Goal: Task Accomplishment & Management: Use online tool/utility

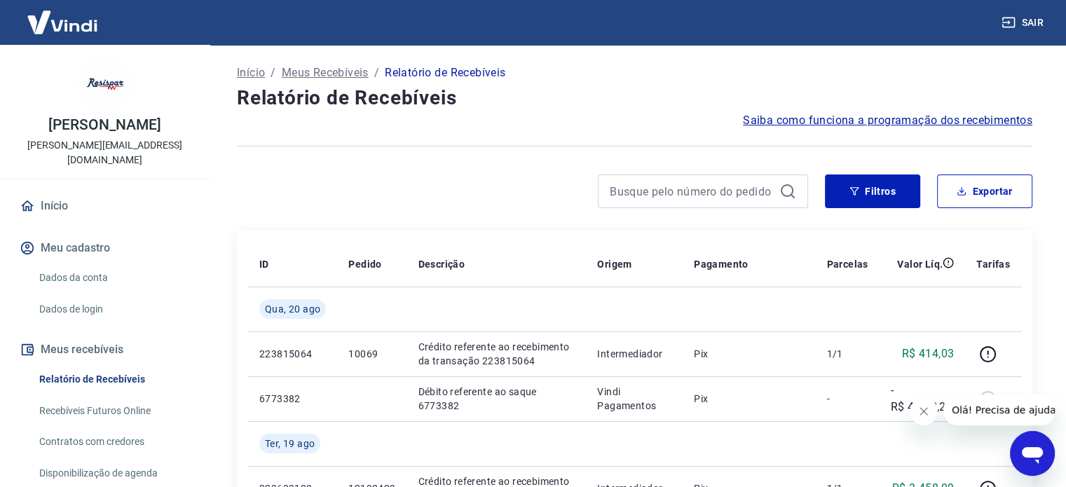
click at [53, 24] on img at bounding box center [62, 22] width 91 height 43
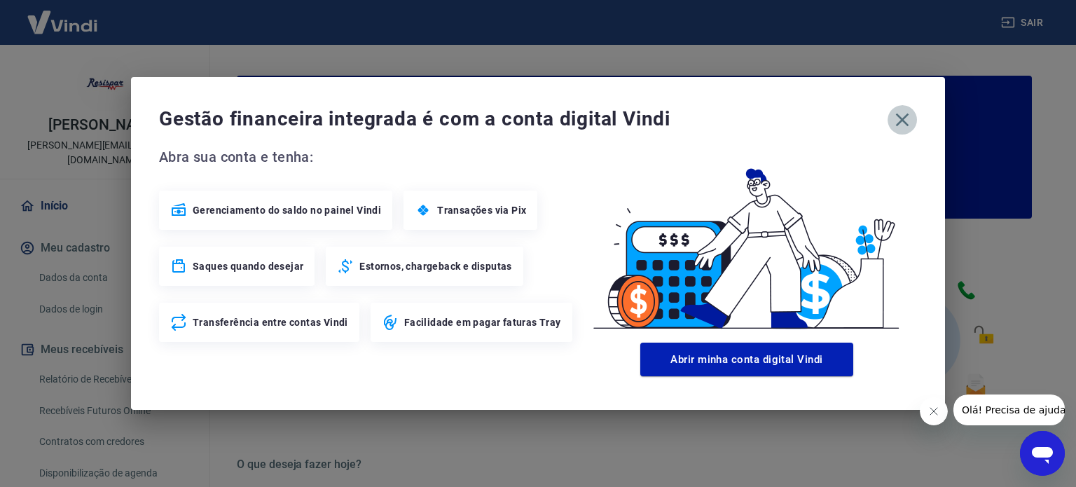
click at [902, 117] on icon "button" at bounding box center [902, 120] width 22 height 22
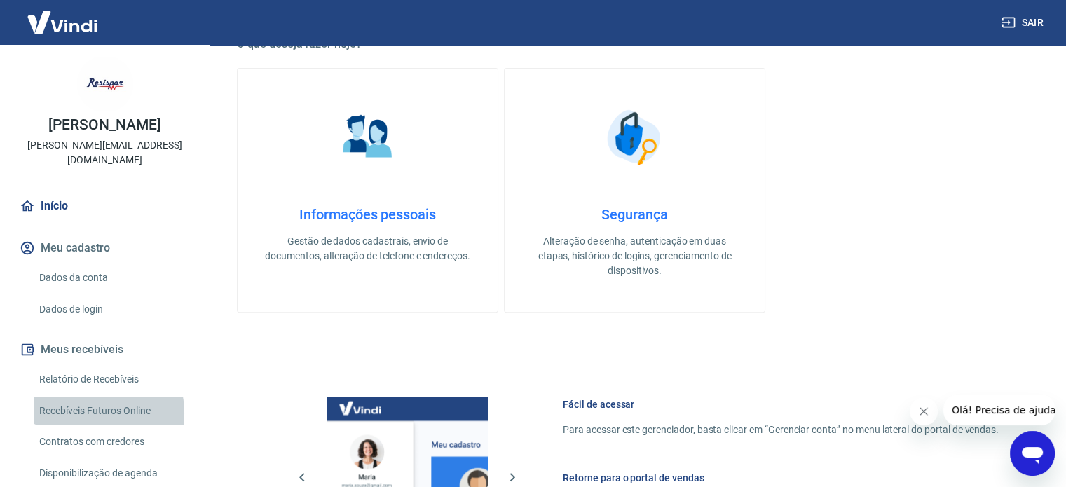
click at [91, 398] on link "Recebíveis Futuros Online" at bounding box center [113, 411] width 159 height 29
